Goal: Find specific page/section: Find specific page/section

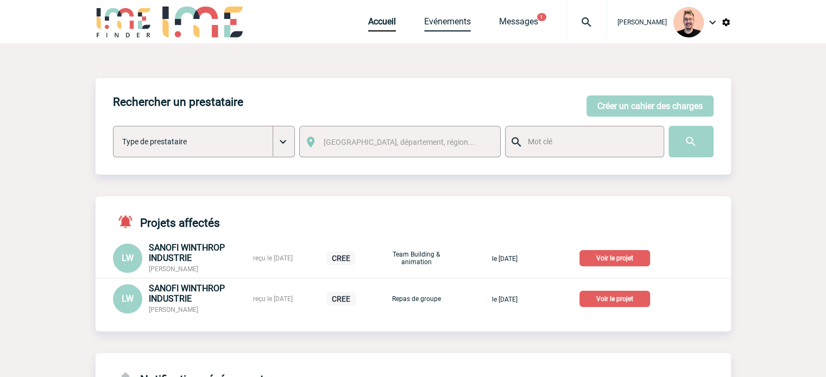
click at [444, 23] on link "Evénements" at bounding box center [447, 23] width 47 height 15
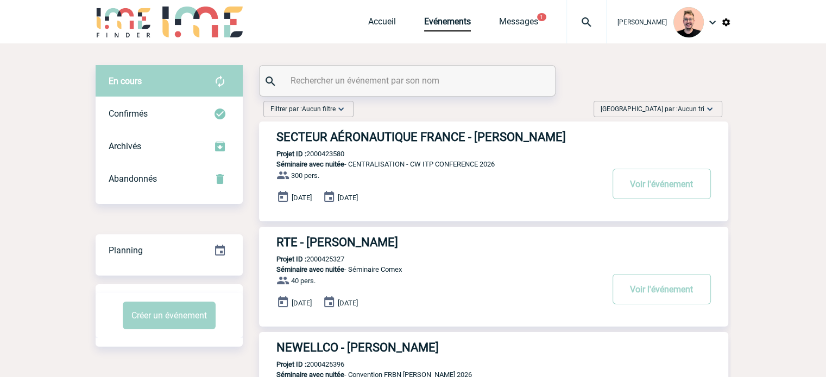
click at [664, 108] on span "Trier par : Aucun tri" at bounding box center [653, 109] width 104 height 11
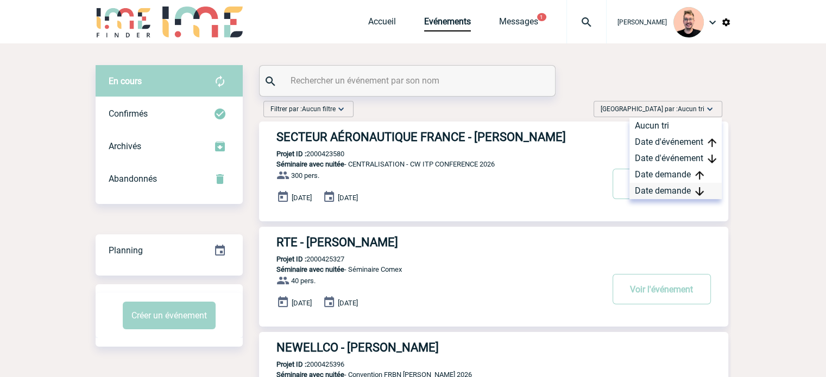
click at [660, 191] on div "Date demande" at bounding box center [675, 191] width 92 height 16
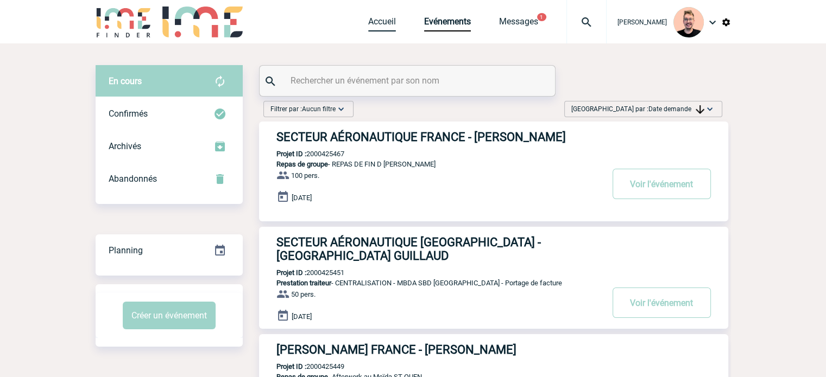
click at [375, 16] on link "Accueil" at bounding box center [382, 23] width 28 height 15
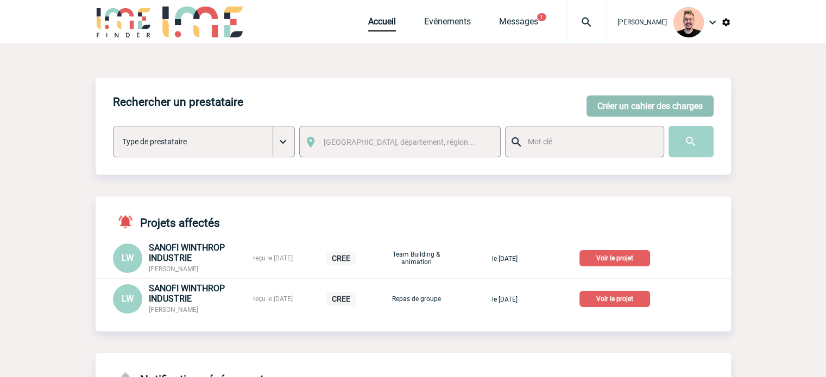
click at [617, 103] on button "Créer un cahier des charges" at bounding box center [649, 106] width 127 height 21
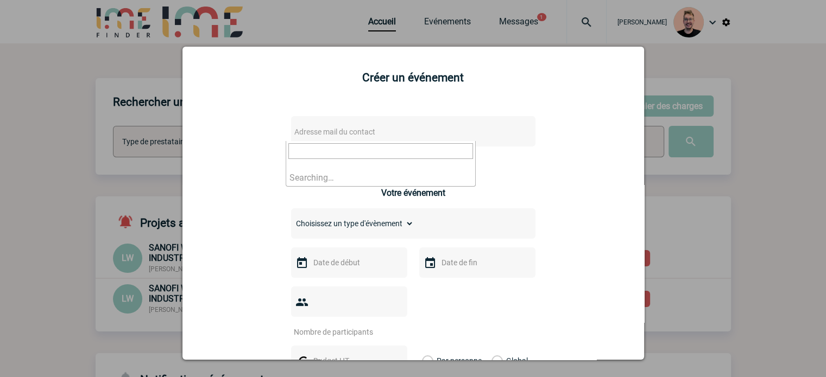
click at [298, 127] on span "Adresse mail du contact" at bounding box center [385, 131] width 190 height 15
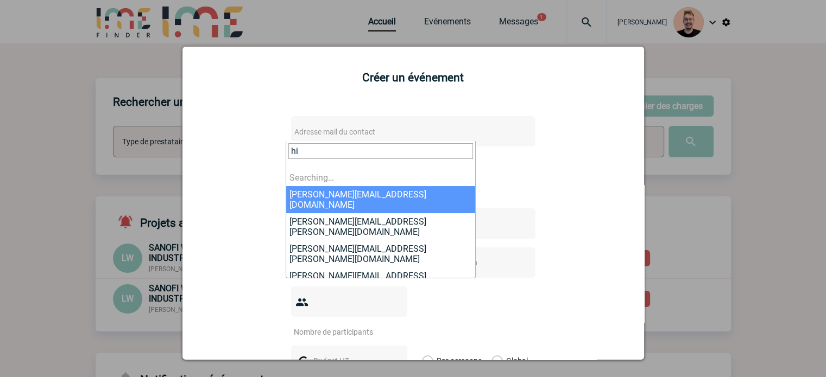
type input "h"
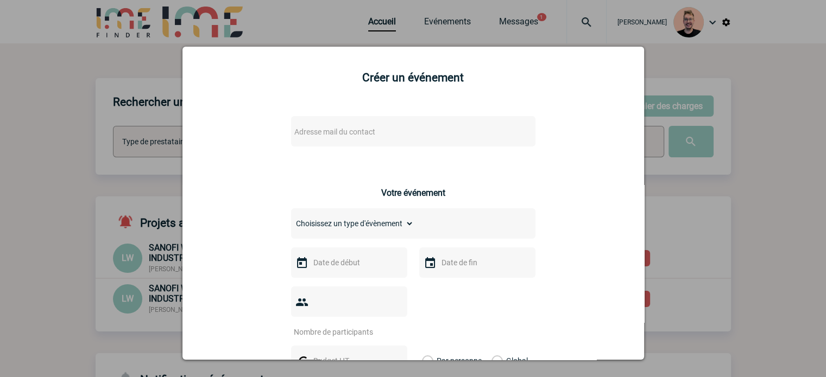
click at [158, 48] on div at bounding box center [413, 188] width 826 height 377
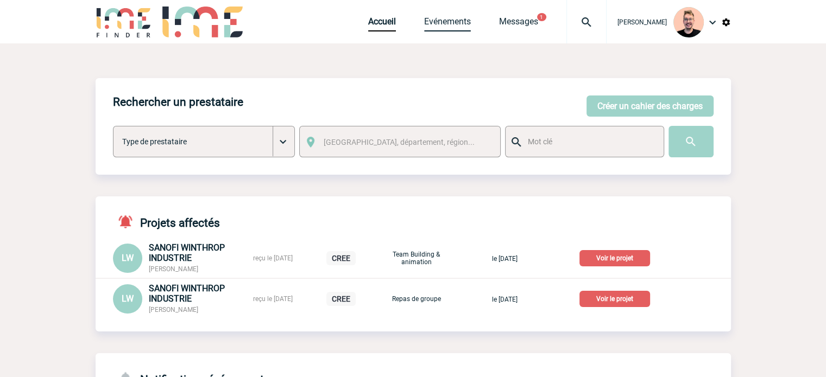
click at [432, 22] on link "Evénements" at bounding box center [447, 23] width 47 height 15
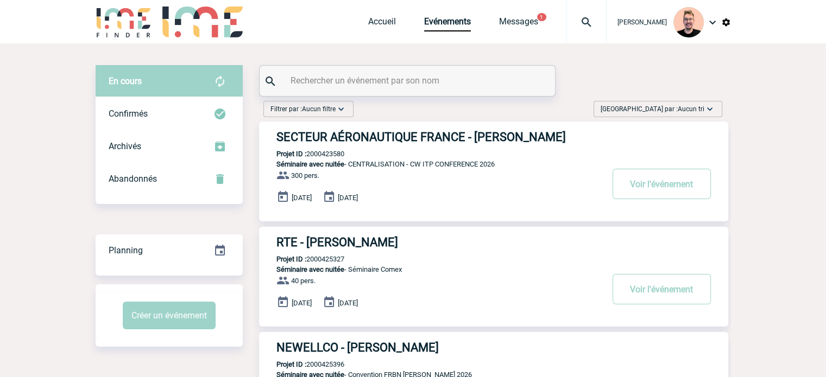
click at [691, 110] on span "Aucun tri" at bounding box center [691, 109] width 27 height 8
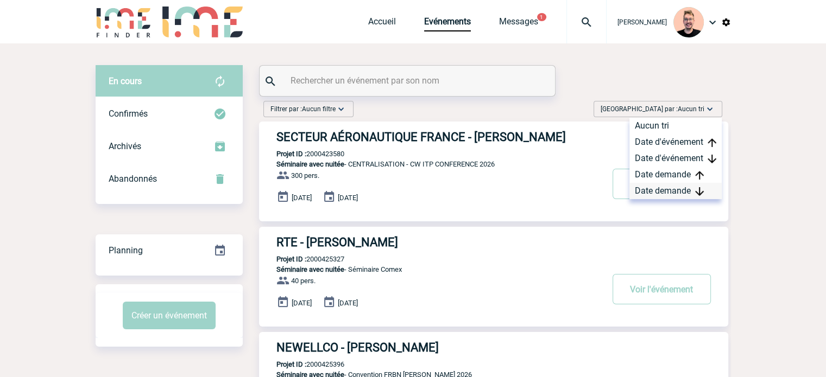
click at [666, 190] on div "Date demande" at bounding box center [675, 191] width 92 height 16
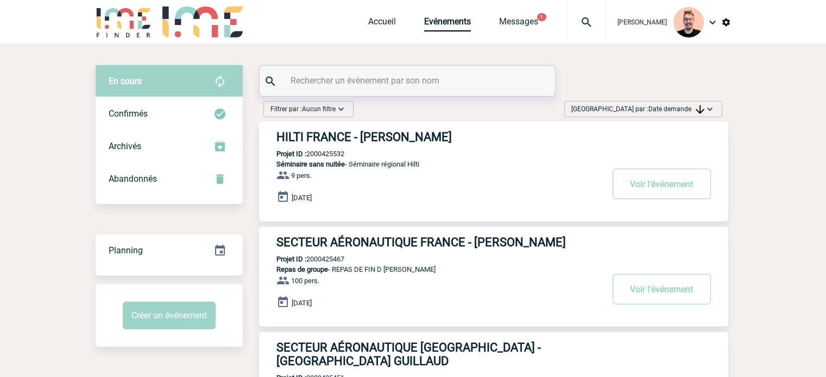
click at [337, 132] on h3 "HILTI FRANCE - Sacha BOUSSAUD" at bounding box center [439, 137] width 326 height 14
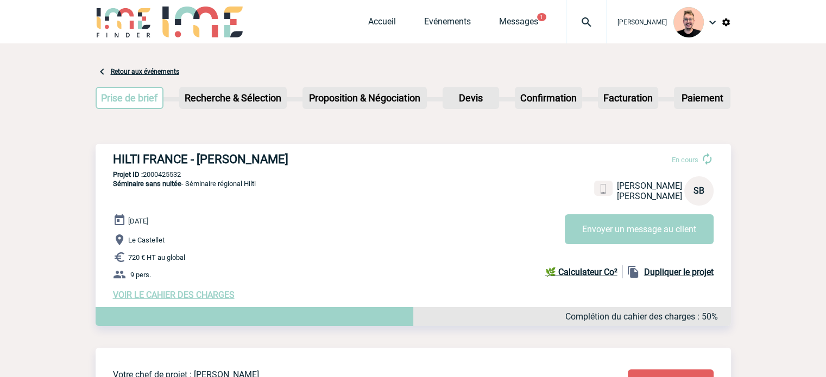
drag, startPoint x: 294, startPoint y: 156, endPoint x: 109, endPoint y: 159, distance: 185.2
click at [109, 159] on div "HILTI FRANCE - Sacha BOUSSAUD En cours Sacha BOUSSAUD HILTI FRANCE SB Envoyer u…" at bounding box center [413, 226] width 635 height 165
copy h3 "HILTI FRANCE - Sacha BOUSSAUD"
click at [175, 171] on p "Projet ID : 2000425532" at bounding box center [413, 175] width 635 height 8
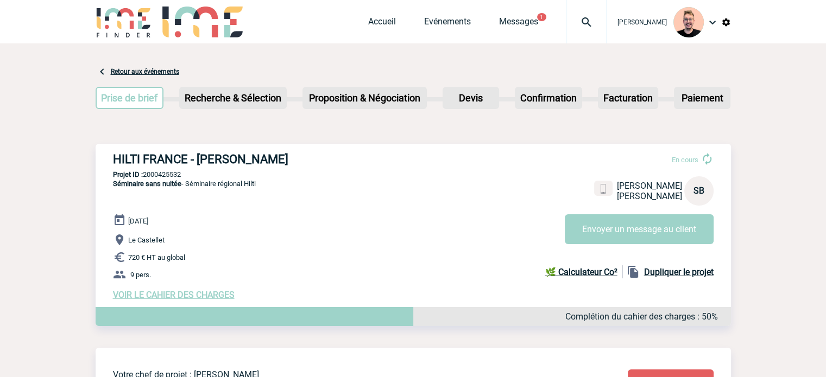
copy p "2000425532"
click at [198, 211] on p "Séminaire sans nuitée - Séminaire régional Hilti" at bounding box center [176, 196] width 160 height 35
click at [151, 175] on p "Projet ID : 2000425532" at bounding box center [413, 175] width 635 height 8
copy p "2000425532"
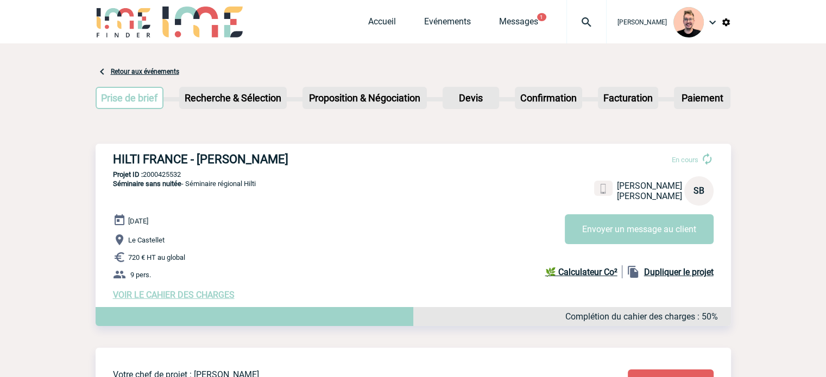
click at [152, 185] on span "Séminaire sans nuitée" at bounding box center [147, 184] width 68 height 8
click at [161, 171] on p "Projet ID : 2000425532" at bounding box center [413, 175] width 635 height 8
copy p "2000425532"
